Goal: Transaction & Acquisition: Purchase product/service

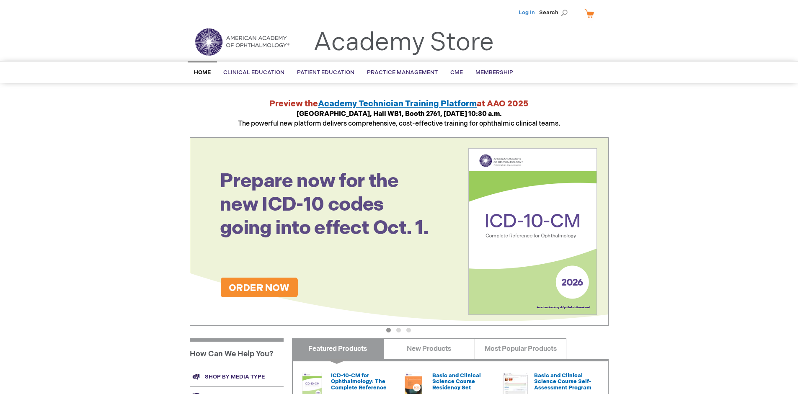
click at [527, 13] on link "Log In" at bounding box center [526, 12] width 16 height 7
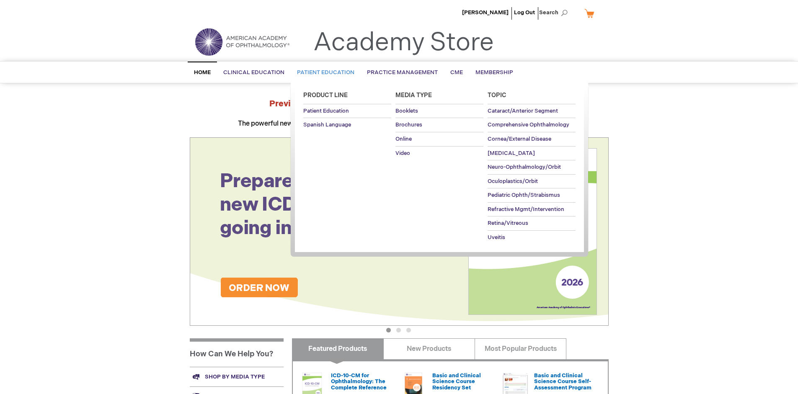
click at [323, 72] on span "Patient Education" at bounding box center [325, 72] width 57 height 7
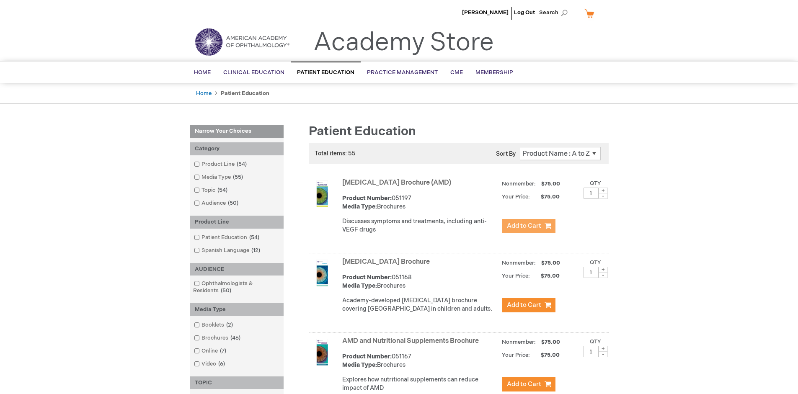
click at [528, 226] on span "Add to Cart" at bounding box center [524, 226] width 34 height 8
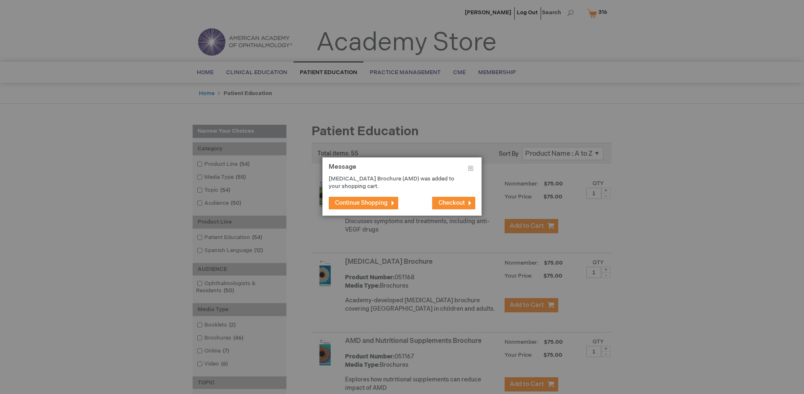
click at [361, 203] on span "Continue Shopping" at bounding box center [361, 202] width 53 height 7
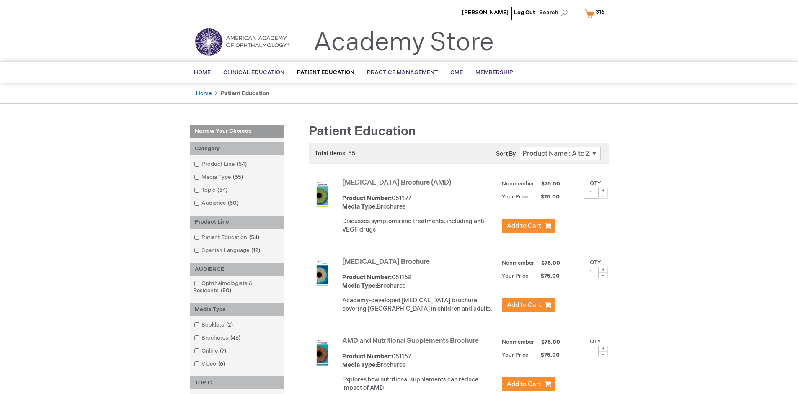
click at [412, 345] on link "AMD and Nutritional Supplements Brochure" at bounding box center [410, 341] width 136 height 8
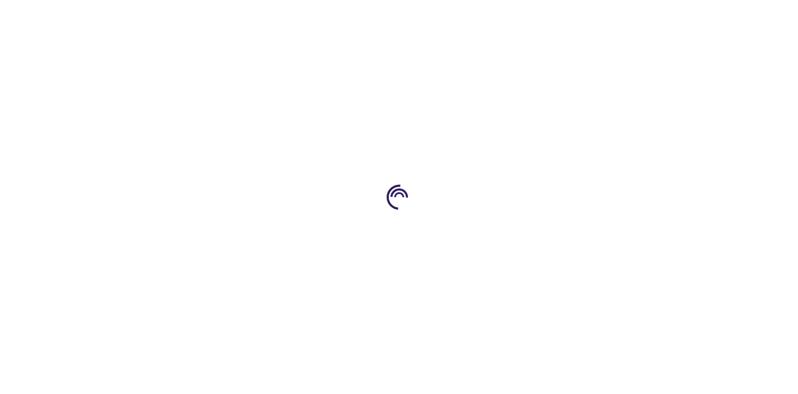
type input "1"
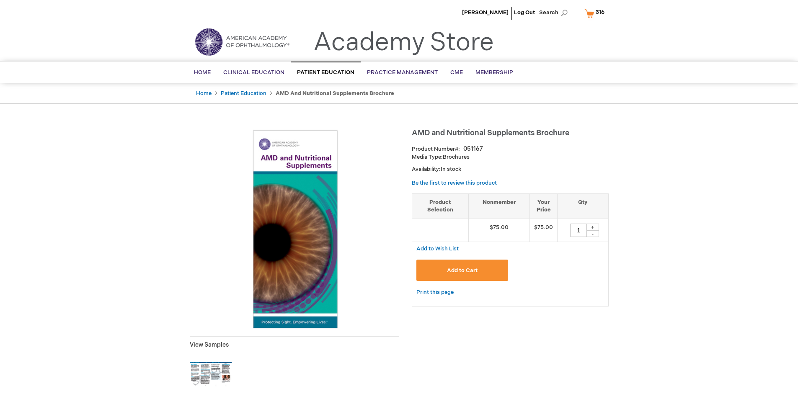
click at [462, 270] on span "Add to Cart" at bounding box center [462, 270] width 31 height 7
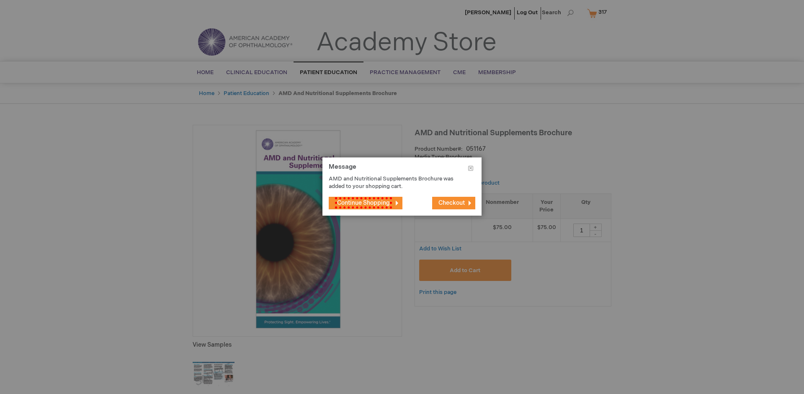
click at [361, 203] on span "Continue Shopping" at bounding box center [363, 202] width 57 height 11
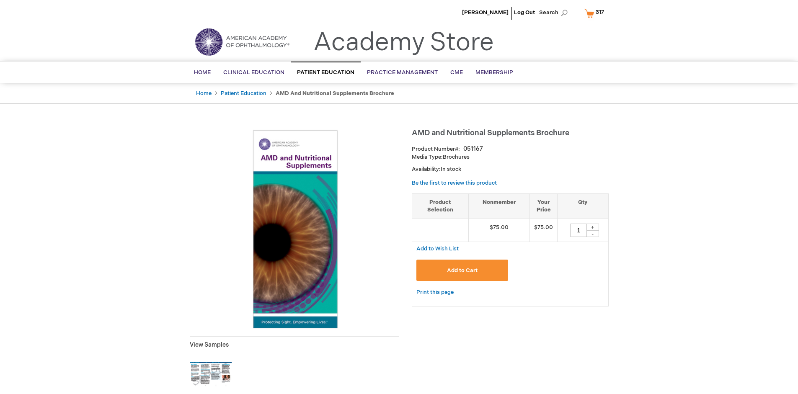
click at [595, 13] on span "317" at bounding box center [599, 12] width 8 height 7
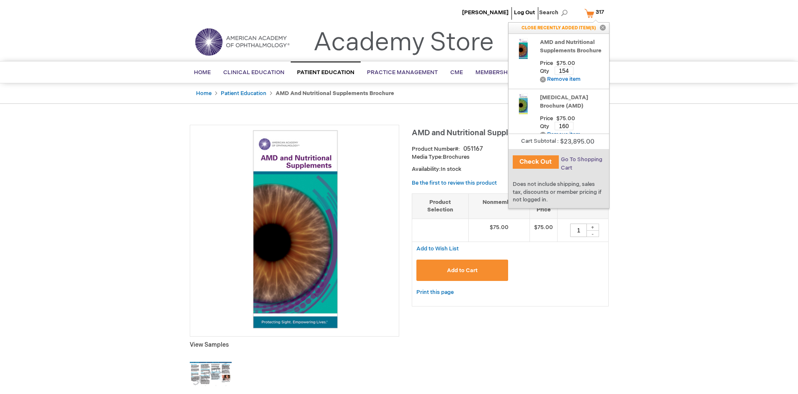
click at [581, 160] on span "Go To Shopping Cart" at bounding box center [581, 163] width 41 height 15
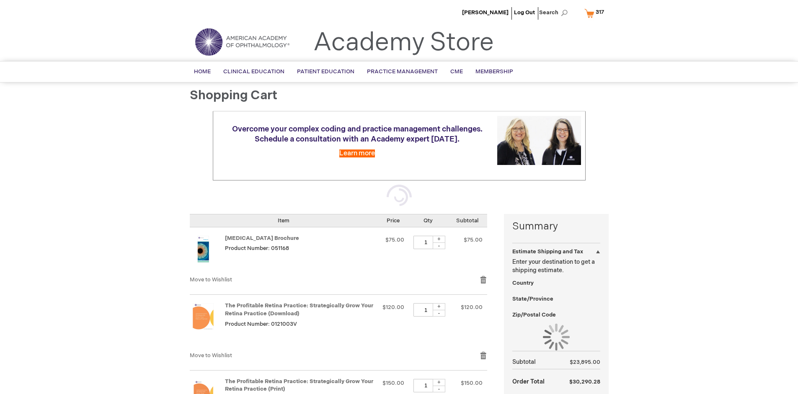
select select "US"
select select "41"
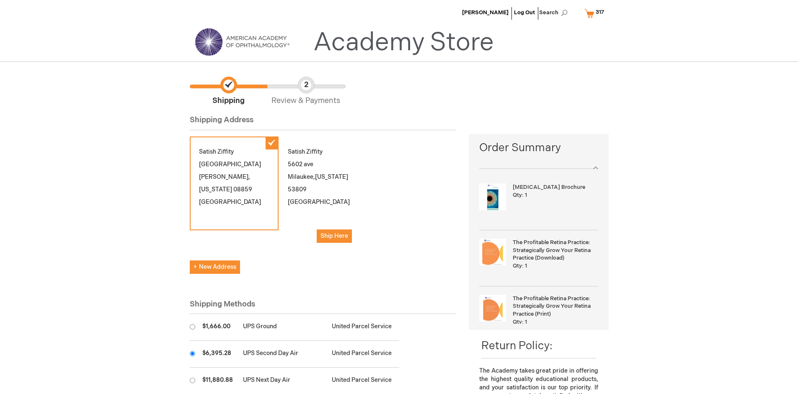
click at [192, 353] on input "radio" at bounding box center [192, 353] width 5 height 5
